Goal: Find specific page/section: Find specific page/section

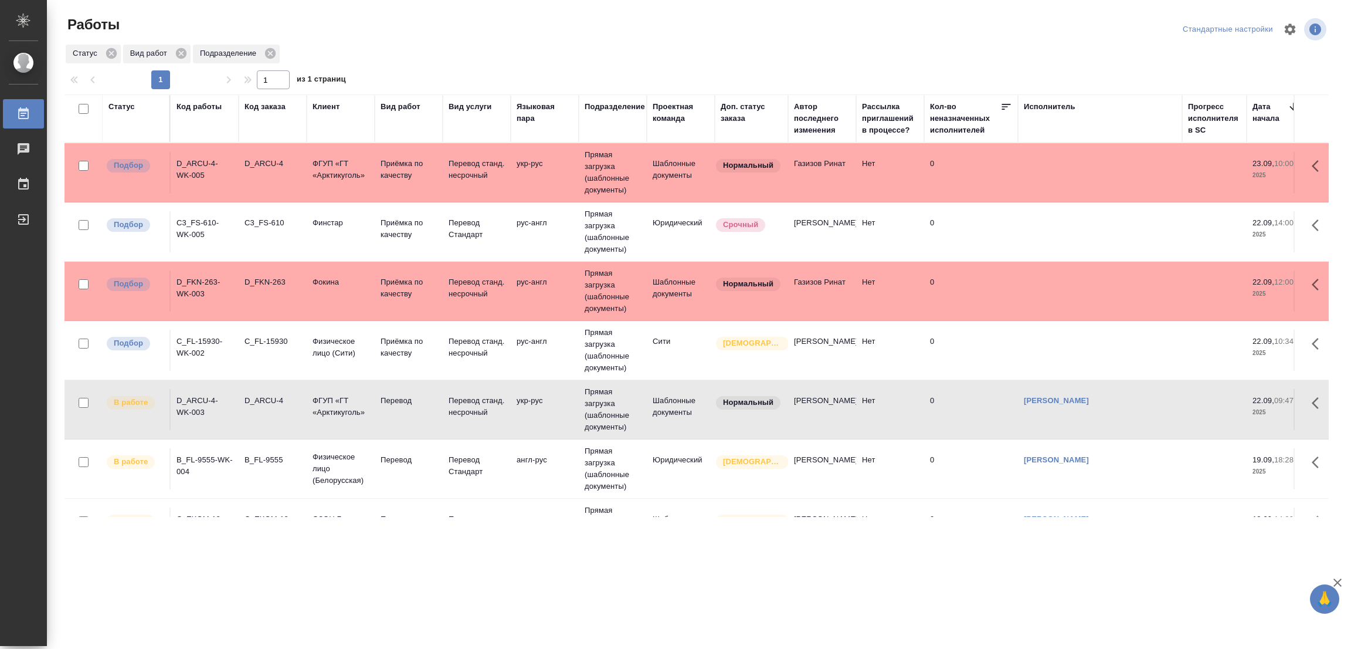
scroll to position [0, 1156]
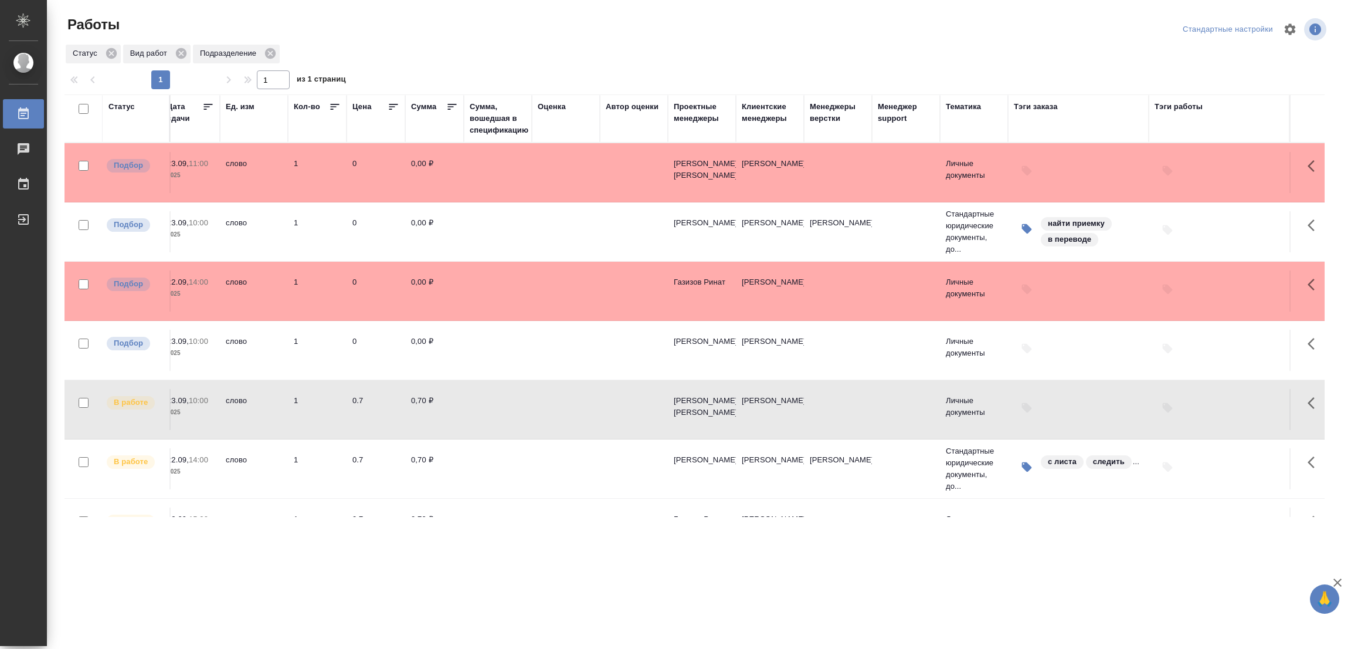
drag, startPoint x: 0, startPoint y: 0, endPoint x: 344, endPoint y: 313, distance: 465.0
click at [344, 313] on tr "Подбор D_FKN-263-WK-003 D_FKN-263 [PERSON_NAME] Приёмка по качеству Перевод ста…" at bounding box center [122, 291] width 2404 height 59
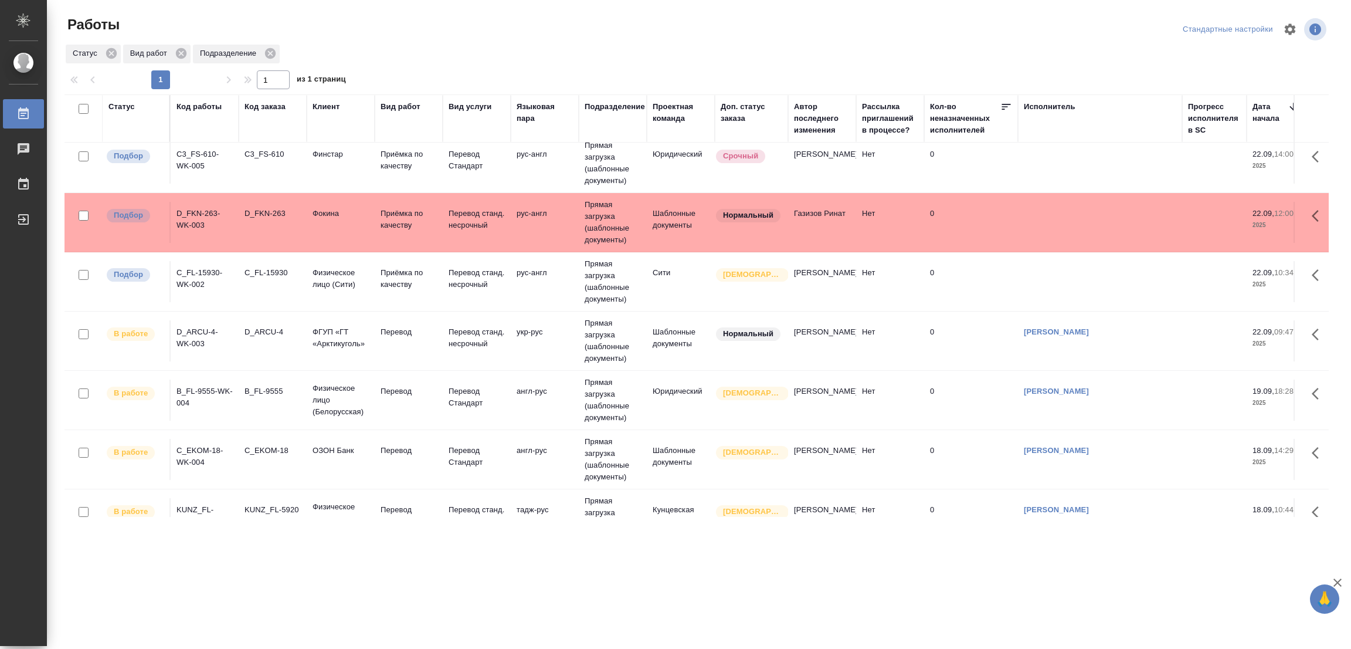
scroll to position [114, 0]
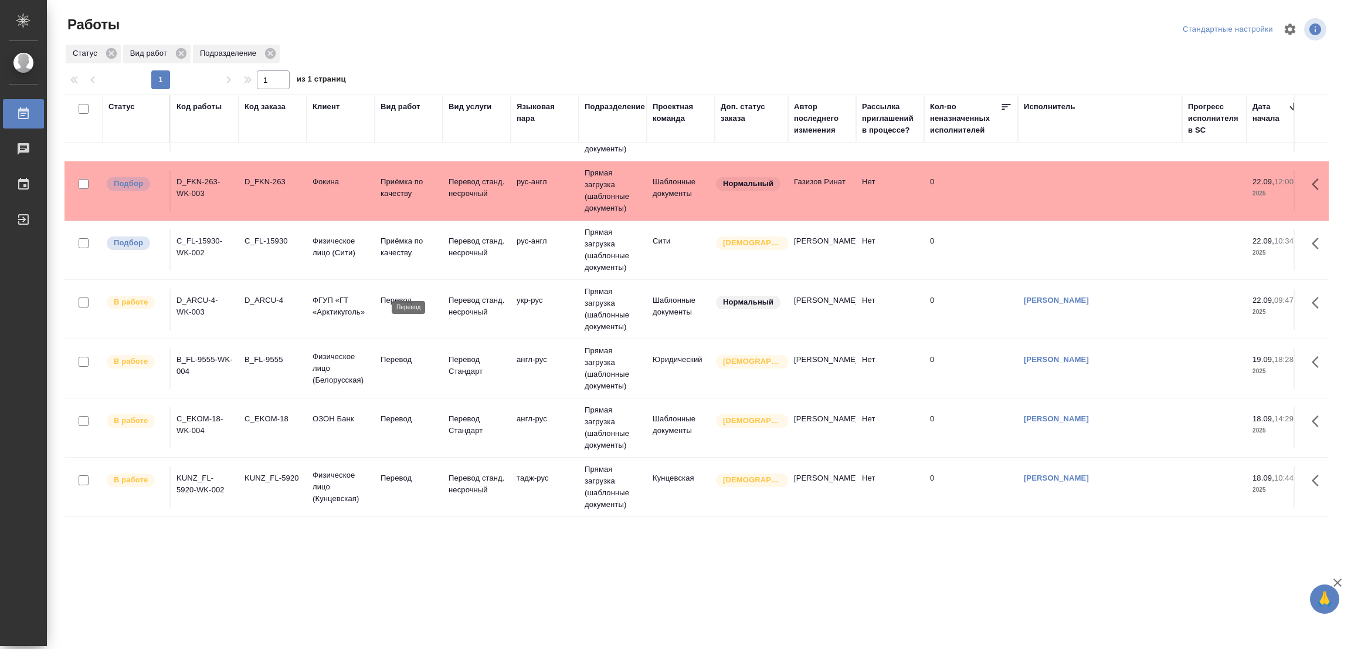
click at [403, 294] on p "Перевод" at bounding box center [409, 300] width 56 height 12
